Goal: Task Accomplishment & Management: Use online tool/utility

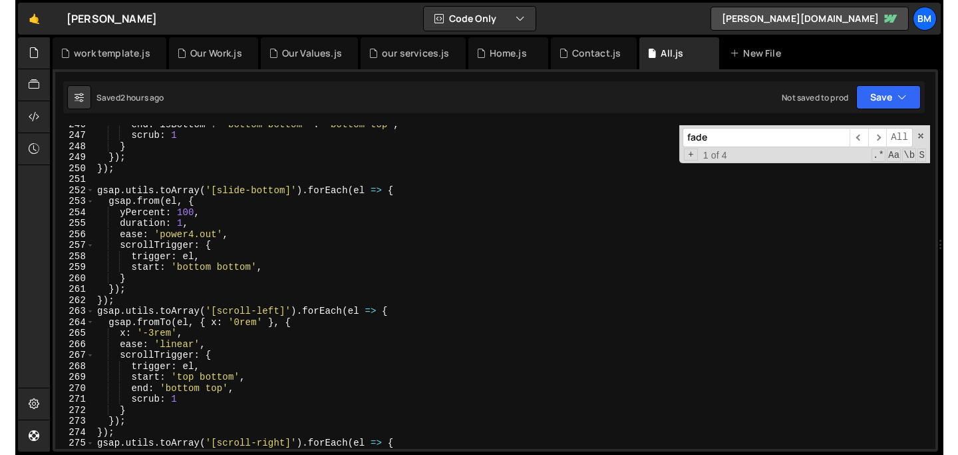
scroll to position [2697, 0]
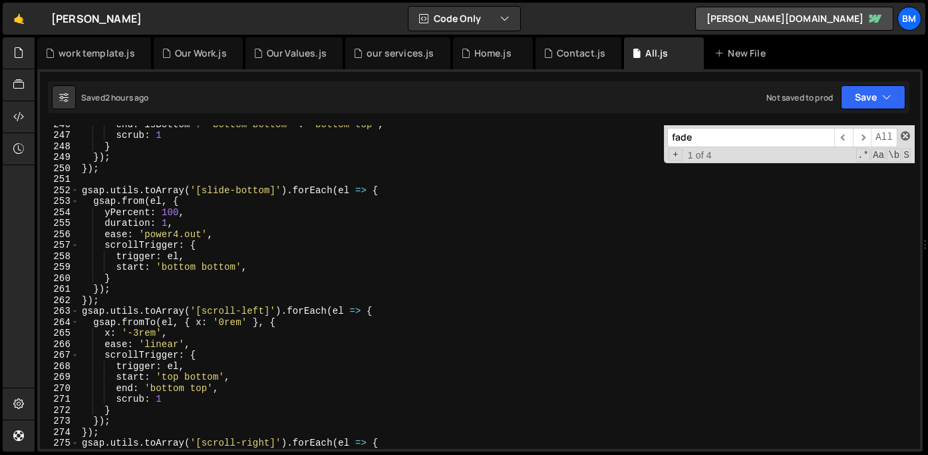
click at [906, 136] on span at bounding box center [905, 135] width 9 height 9
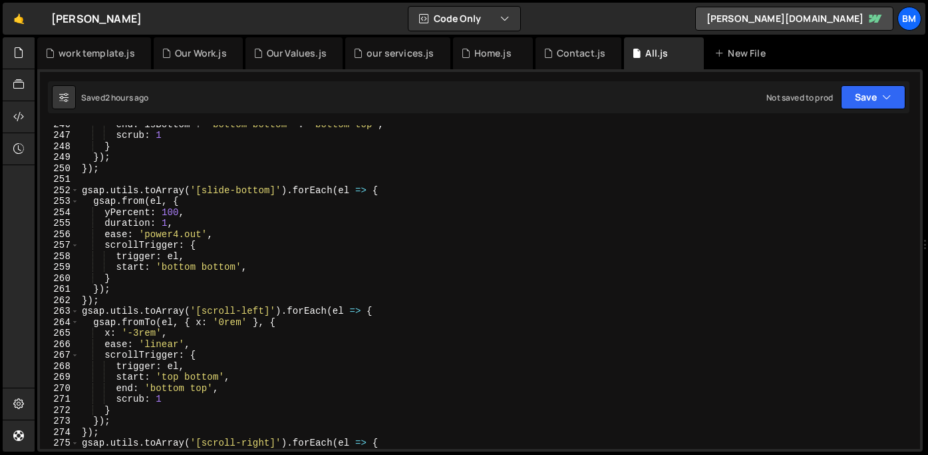
drag, startPoint x: 925, startPoint y: 188, endPoint x: 958, endPoint y: 191, distance: 32.8
click at [928, 191] on html "Projects [GEOGRAPHIC_DATA] Blog bm Projects Your Teams Invite team member Accou…" at bounding box center [464, 227] width 928 height 455
click at [858, 188] on div "end : isBottom ? 'bottom bottom' : 'bottom top' , scrub : 1 } }) ; }) ; gsap . …" at bounding box center [497, 290] width 836 height 345
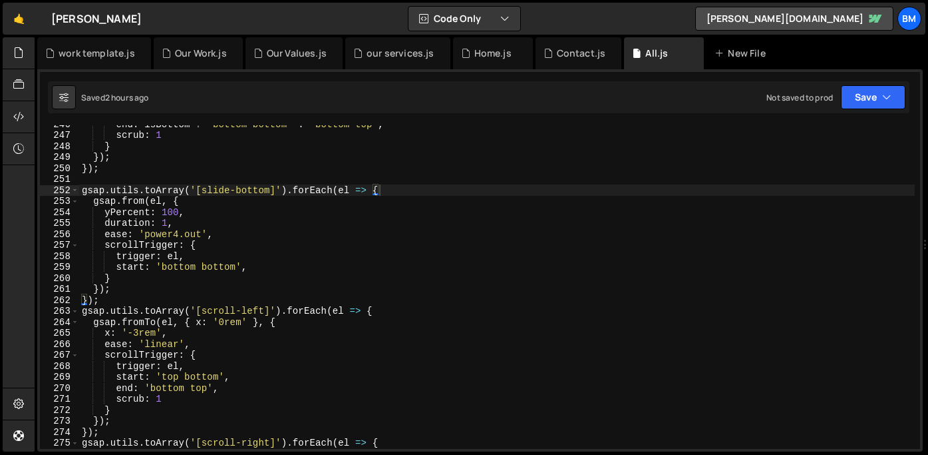
drag, startPoint x: 924, startPoint y: 198, endPoint x: 958, endPoint y: 200, distance: 34.0
click at [928, 200] on html "Projects [GEOGRAPHIC_DATA] Blog bm Projects Your Teams Invite team member Accou…" at bounding box center [464, 227] width 928 height 455
click at [737, 228] on div "end : isBottom ? 'bottom bottom' : 'bottom top' , scrub : 1 } }) ; }) ; gsap . …" at bounding box center [497, 290] width 836 height 345
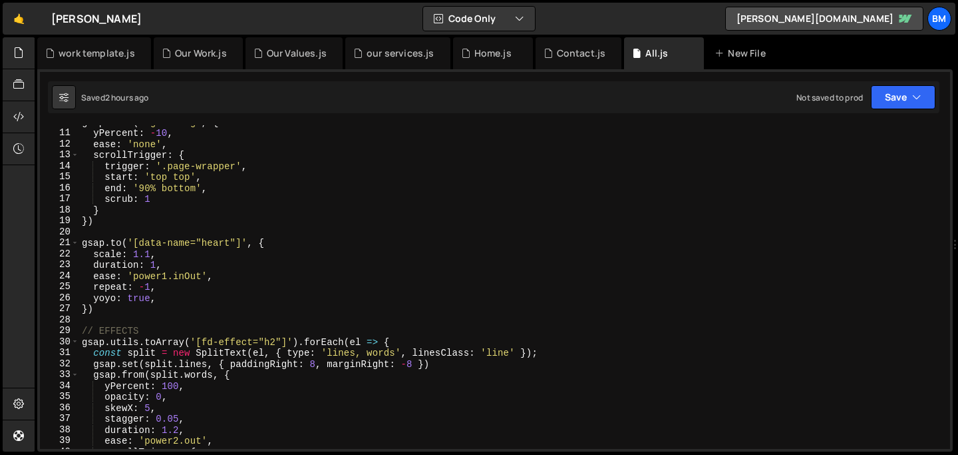
scroll to position [0, 0]
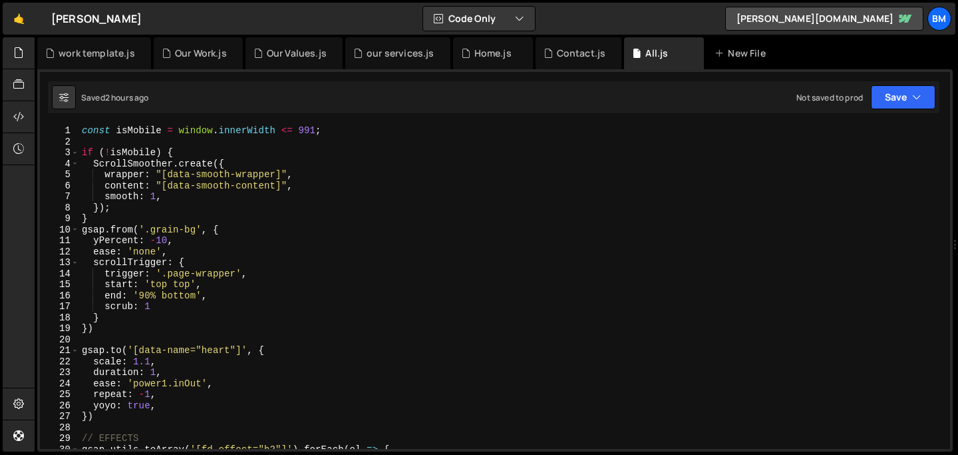
click at [276, 177] on div "const isMobile = window . innerWidth <= 991 ; if ( ! isMobile ) { ScrollSmoothe…" at bounding box center [512, 297] width 866 height 345
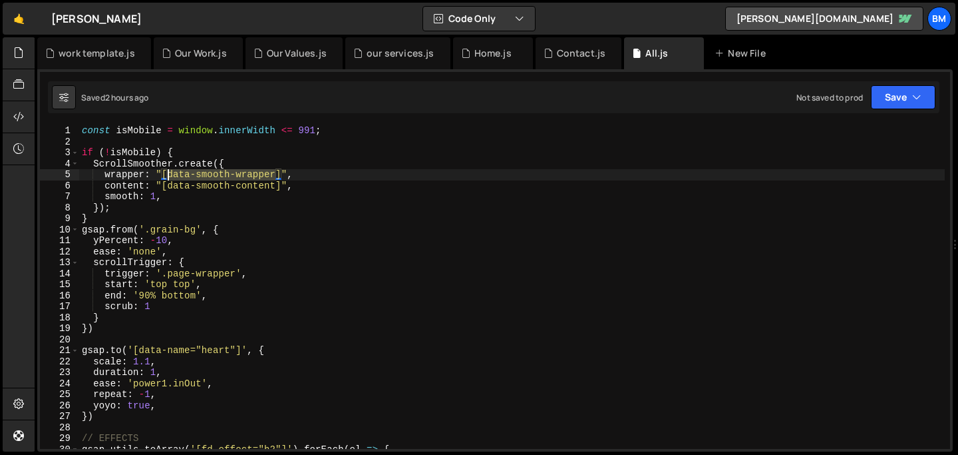
click at [168, 174] on div "const isMobile = window . innerWidth <= 991 ; if ( ! isMobile ) { ScrollSmoothe…" at bounding box center [512, 297] width 866 height 345
click at [242, 211] on div "const isMobile = window . innerWidth <= 991 ; if ( ! isMobile ) { ScrollSmoothe…" at bounding box center [512, 297] width 866 height 345
type textarea "});"
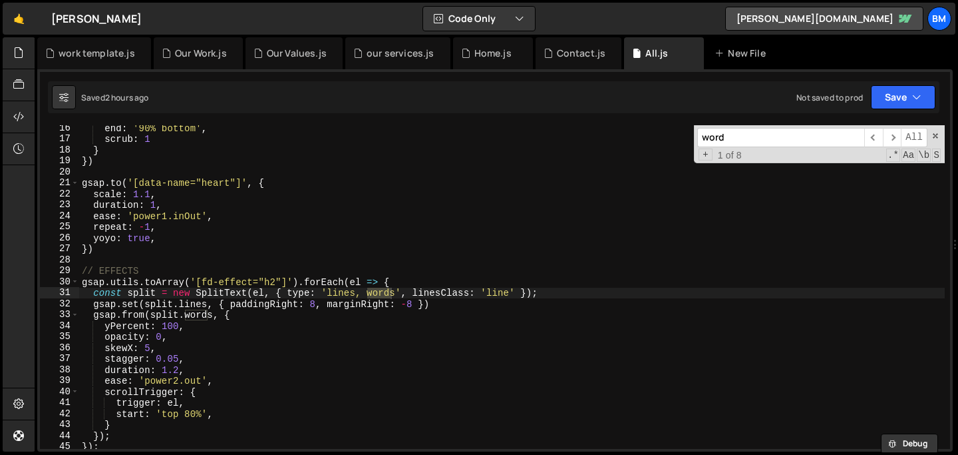
scroll to position [168, 0]
type input "word"
